Goal: Transaction & Acquisition: Register for event/course

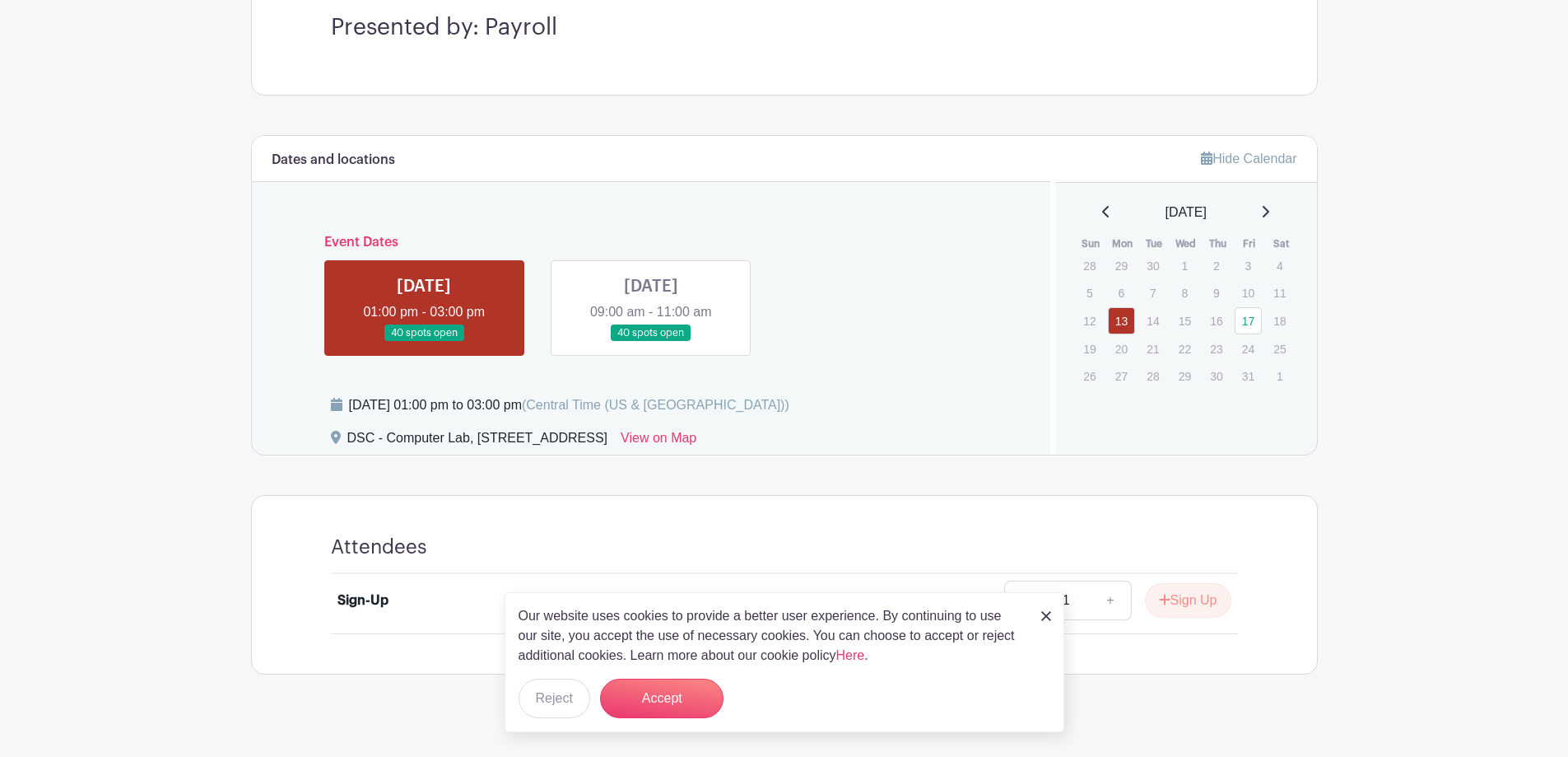
scroll to position [517, 0]
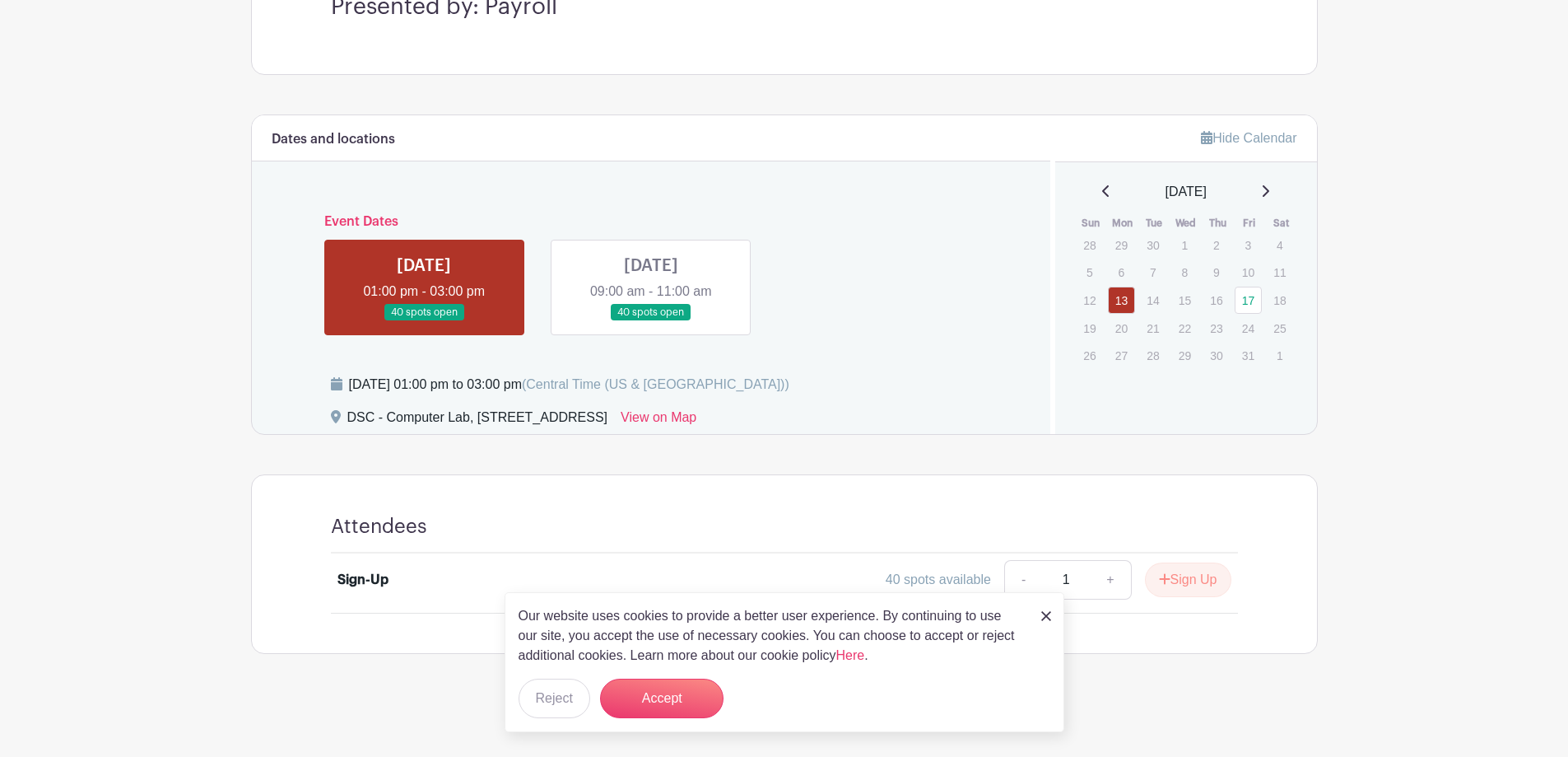
click at [424, 321] on link at bounding box center [424, 321] width 0 height 0
click at [1192, 583] on button "Sign Up" at bounding box center [1188, 579] width 86 height 34
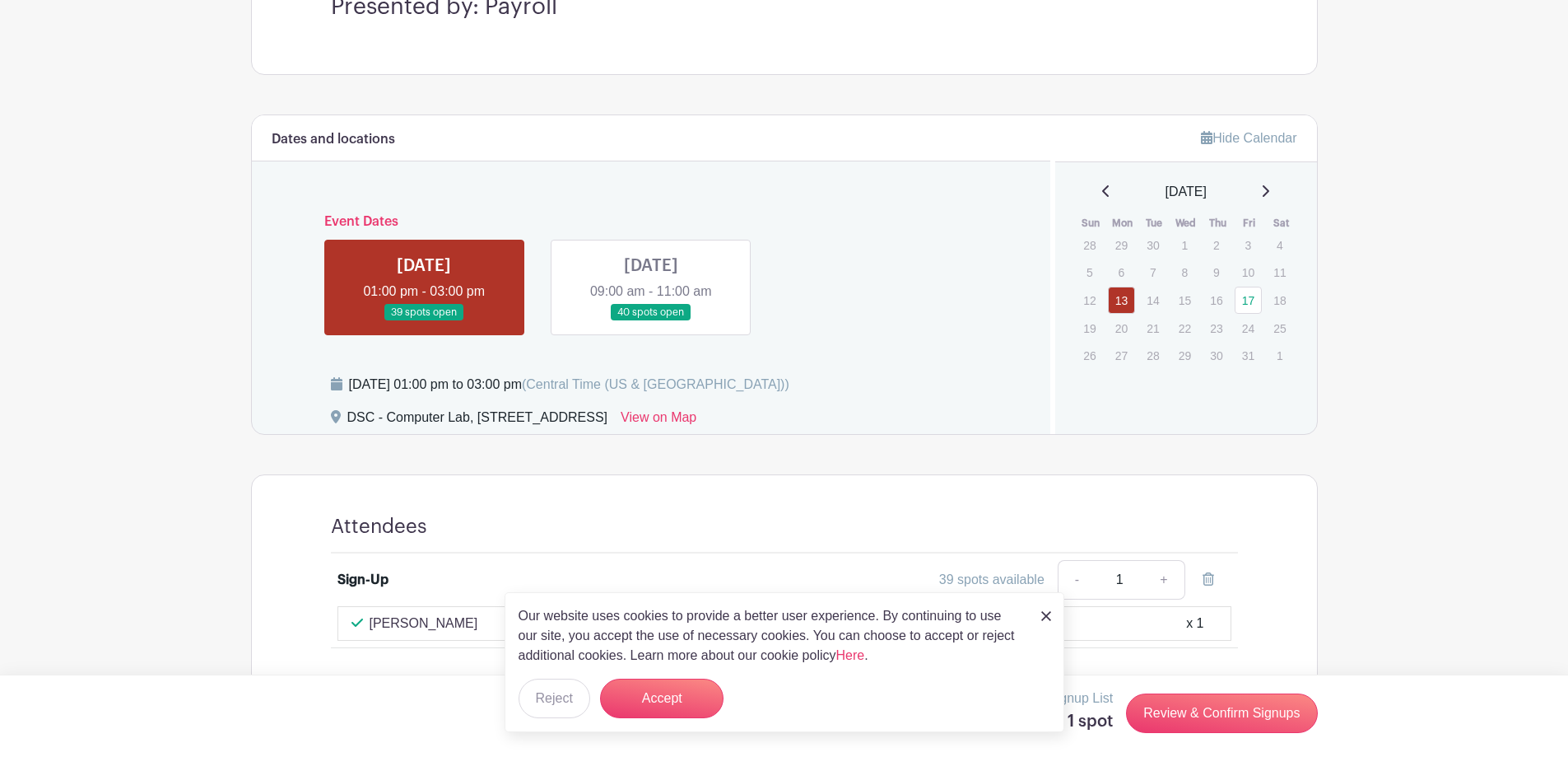
scroll to position [552, 0]
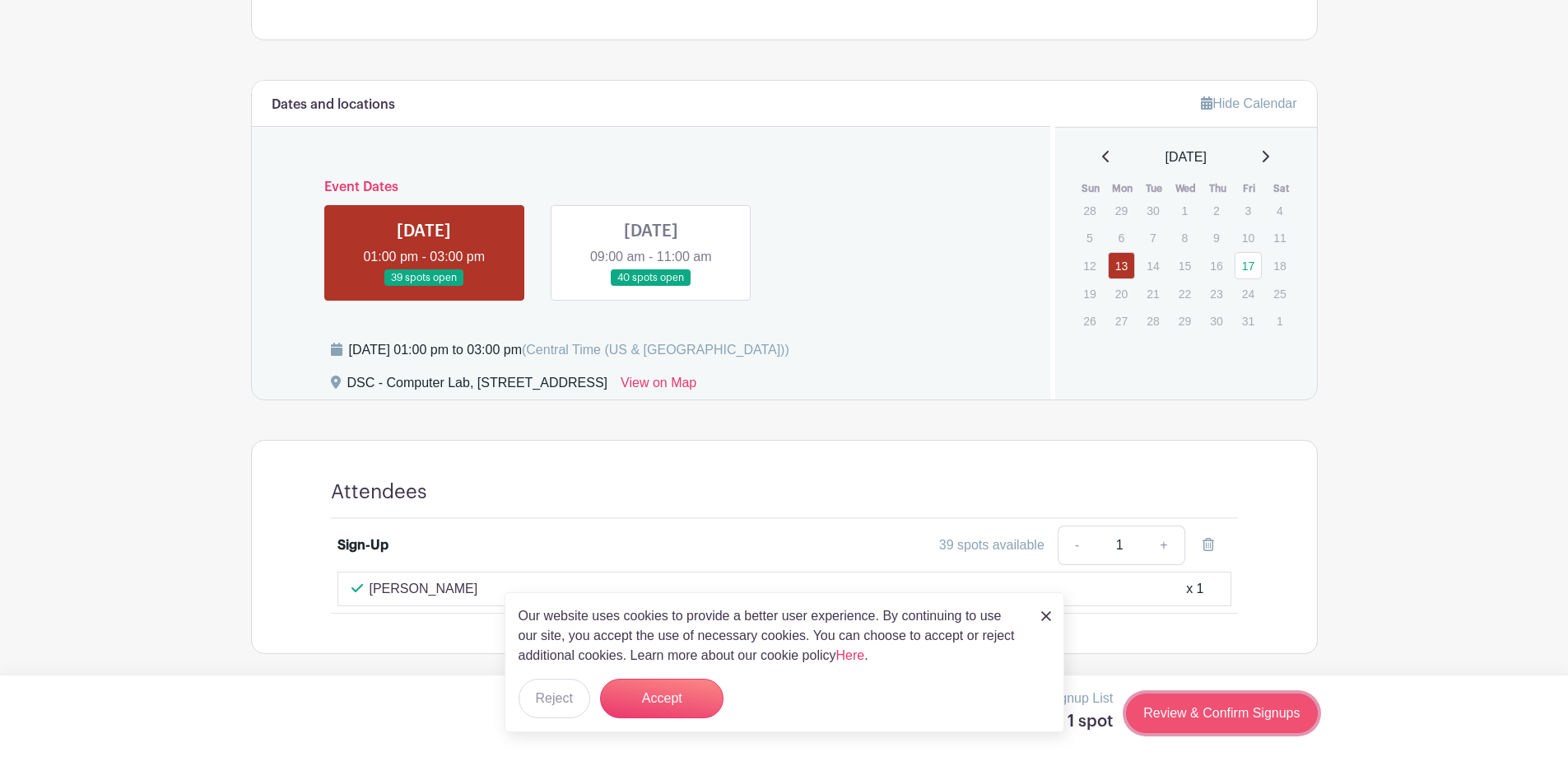
click at [1240, 712] on link "Review & Confirm Signups" at bounding box center [1221, 712] width 191 height 40
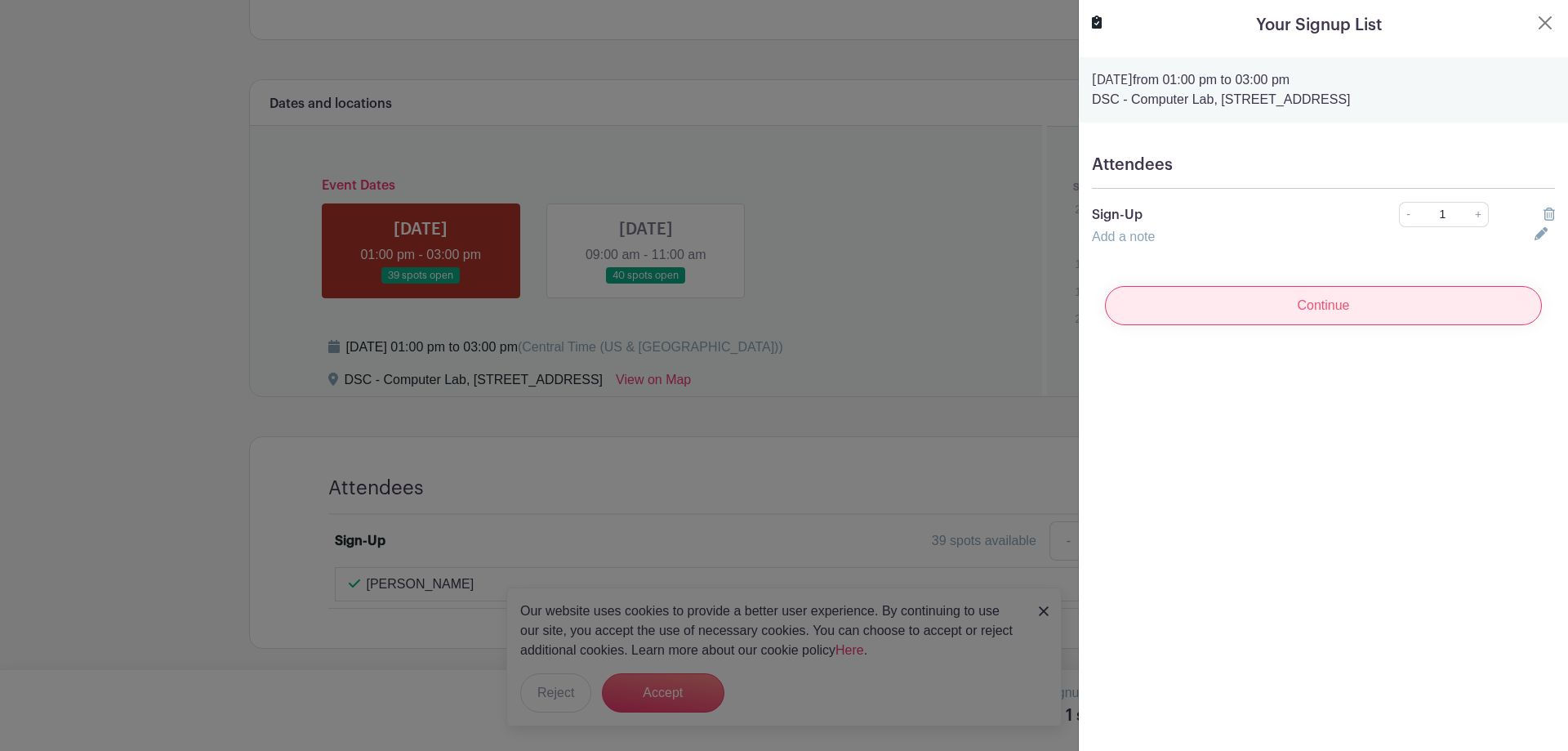
click at [1348, 306] on input "Continue" at bounding box center [1323, 306] width 437 height 40
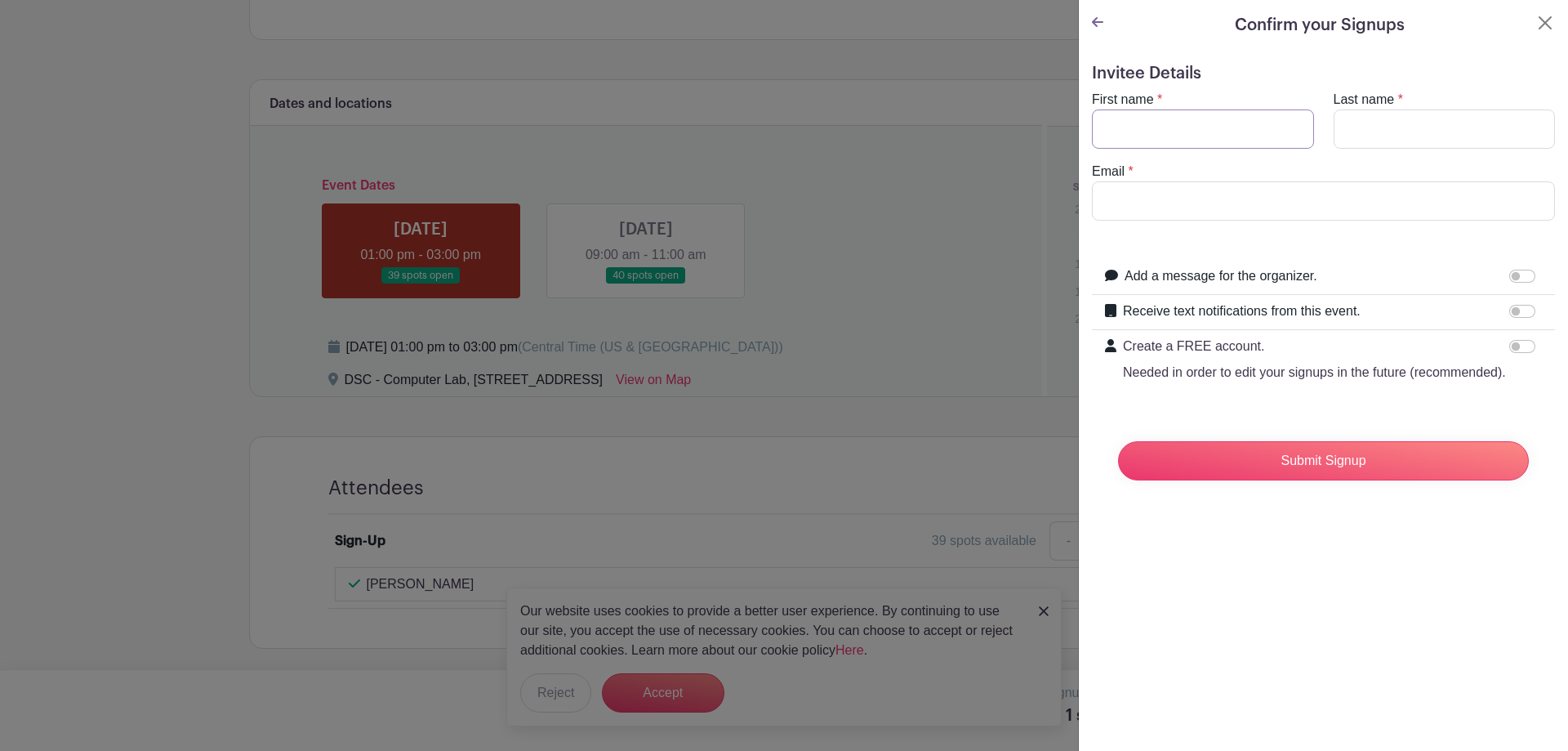
click at [1196, 132] on input "First name" at bounding box center [1203, 129] width 222 height 40
type input "[PERSON_NAME]"
click at [1425, 126] on input "Last name" at bounding box center [1445, 129] width 222 height 40
type input "[PERSON_NAME]"
type input "[EMAIL_ADDRESS][DOMAIN_NAME]"
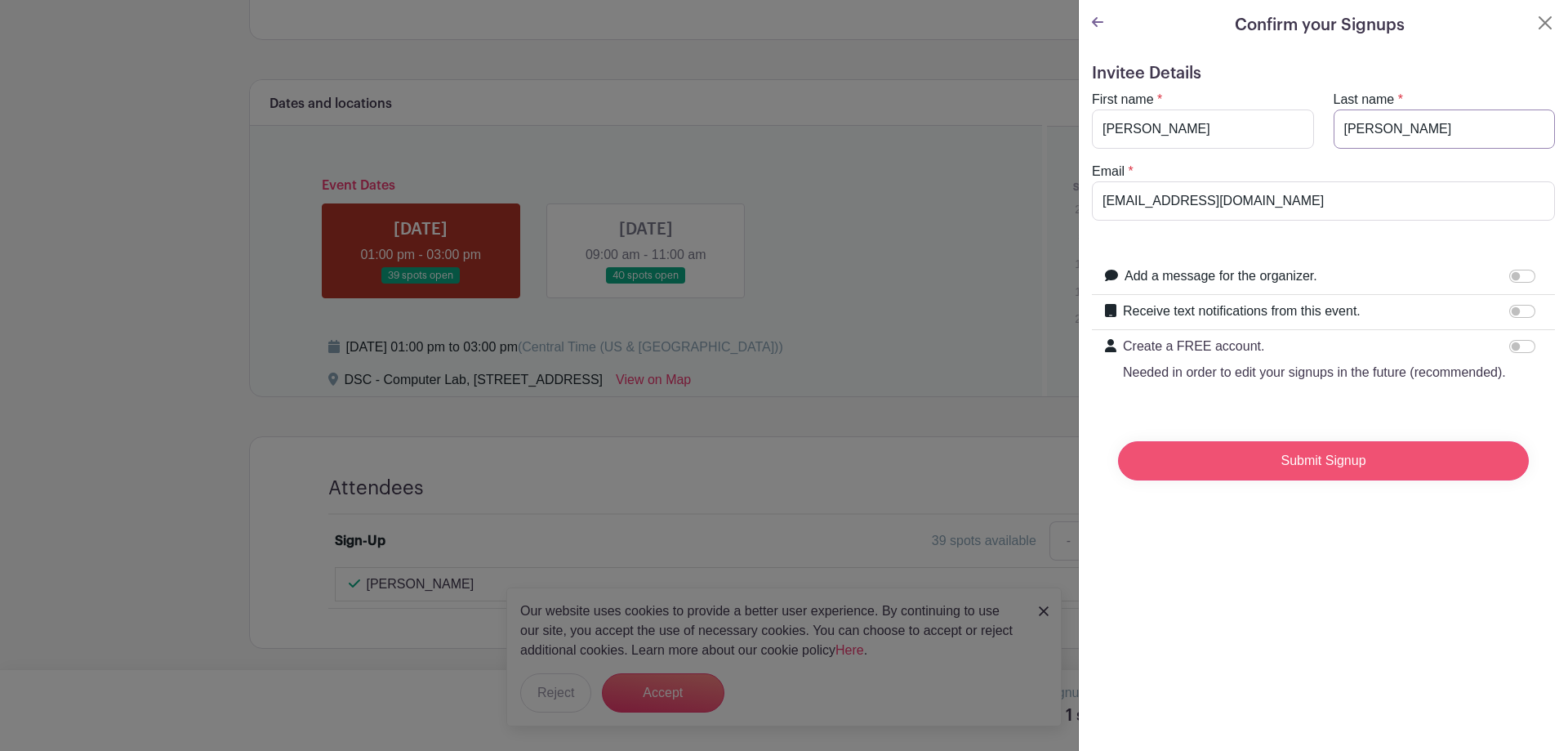
type input "[PERSON_NAME]"
click at [1323, 478] on input "Submit Signup" at bounding box center [1323, 460] width 411 height 40
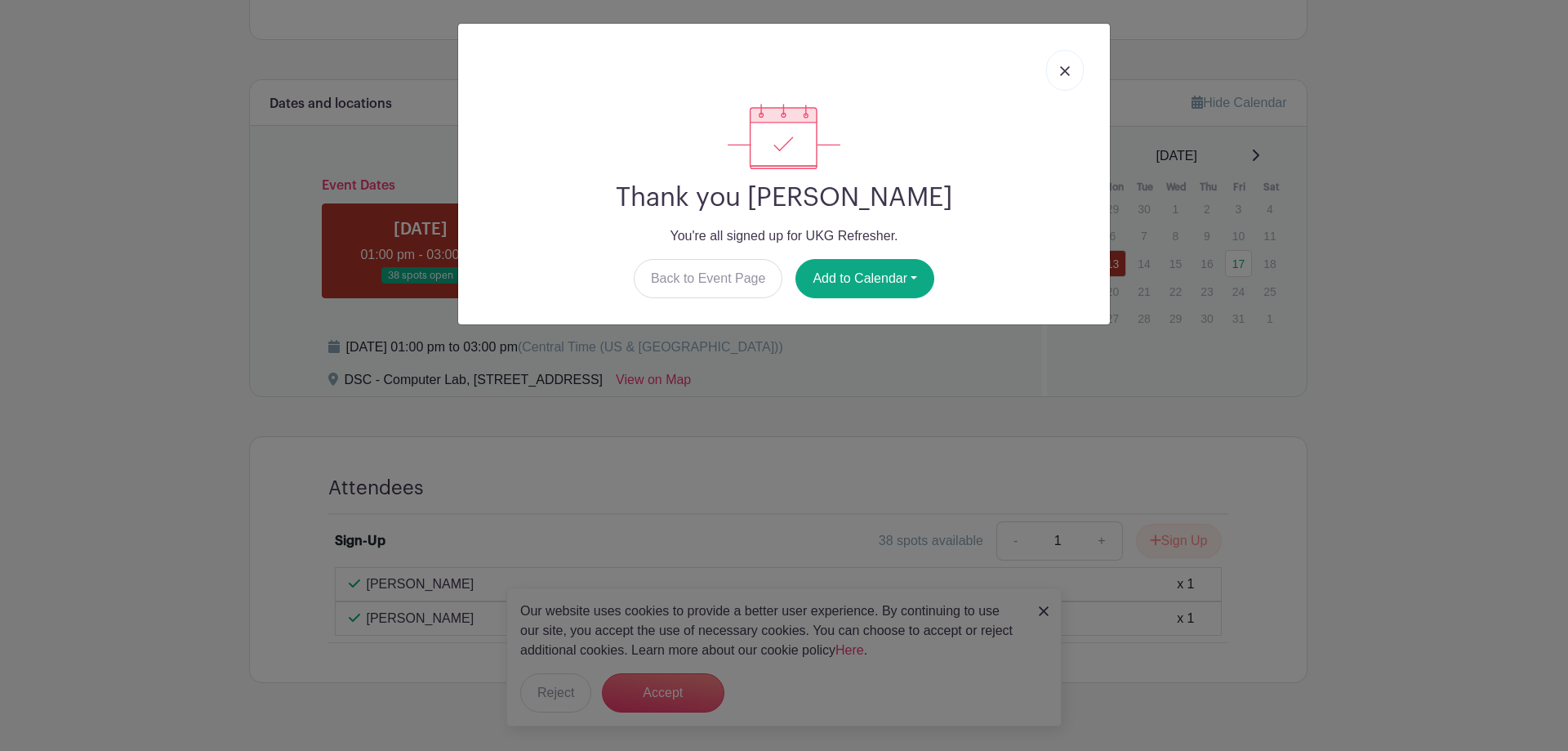
click at [1065, 69] on img at bounding box center [1065, 71] width 10 height 10
